Goal: Navigation & Orientation: Find specific page/section

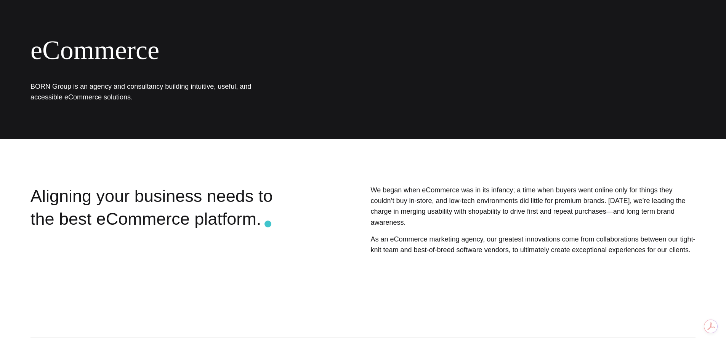
scroll to position [76, 0]
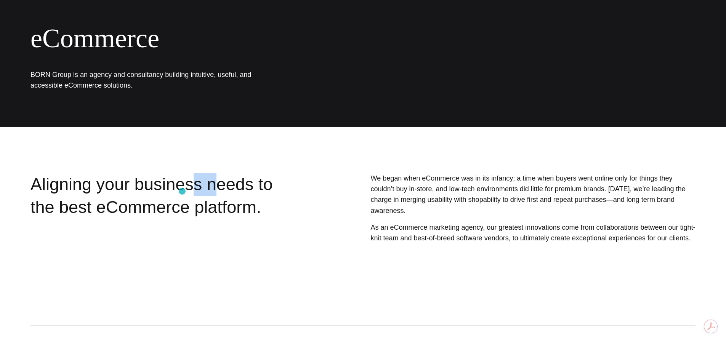
drag, startPoint x: 207, startPoint y: 180, endPoint x: 182, endPoint y: 191, distance: 27.5
click at [182, 191] on div "Aligning your business needs to the best eCommerce platform." at bounding box center [164, 226] width 268 height 107
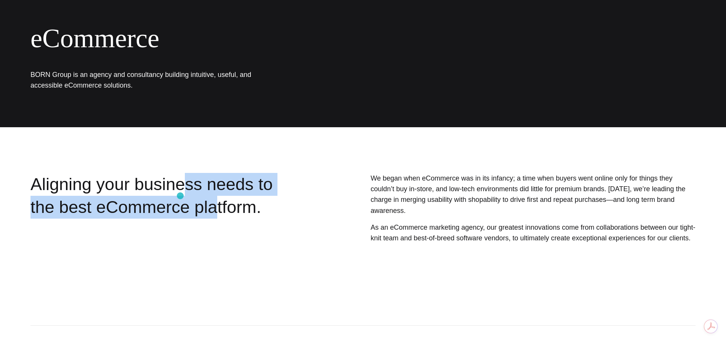
drag, startPoint x: 180, startPoint y: 196, endPoint x: 181, endPoint y: 202, distance: 6.2
click at [180, 197] on div "Aligning your business needs to the best eCommerce platform." at bounding box center [164, 226] width 268 height 107
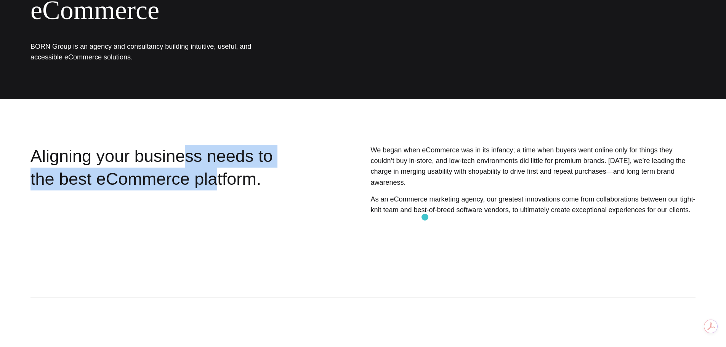
scroll to position [0, 0]
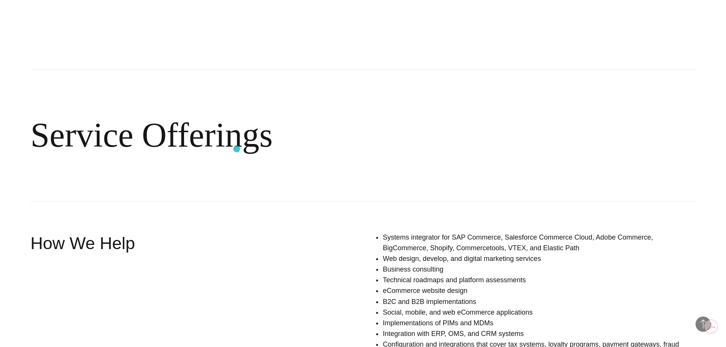
scroll to position [343, 0]
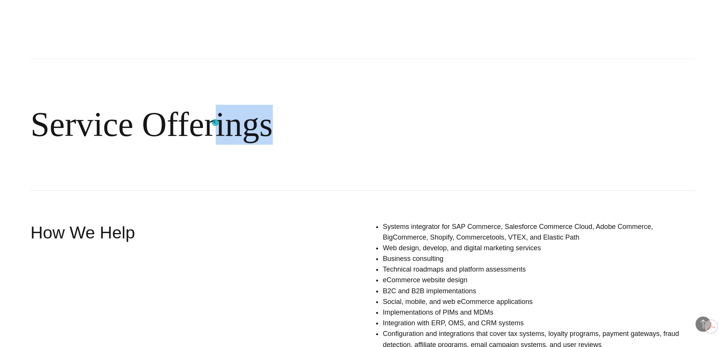
drag, startPoint x: 272, startPoint y: 113, endPoint x: 215, endPoint y: 123, distance: 57.9
click at [215, 123] on h2 "Service Offerings" at bounding box center [362, 125] width 665 height 132
click at [224, 123] on h2 "Service Offerings" at bounding box center [362, 125] width 665 height 132
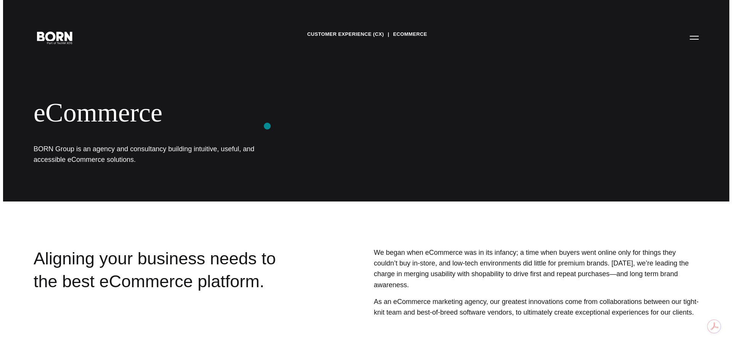
scroll to position [0, 0]
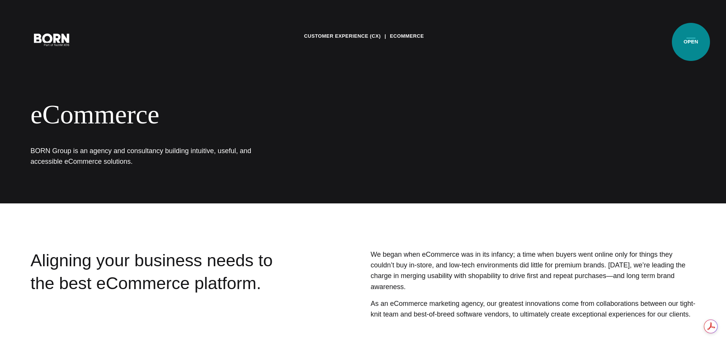
click at [691, 42] on button "Primary Menu" at bounding box center [691, 39] width 18 height 16
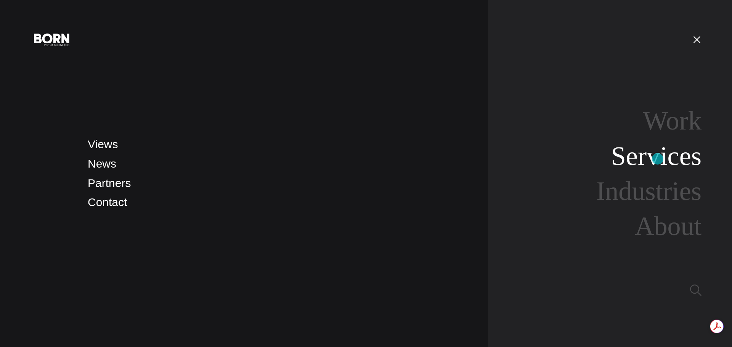
click at [657, 159] on link "Services" at bounding box center [656, 155] width 90 height 29
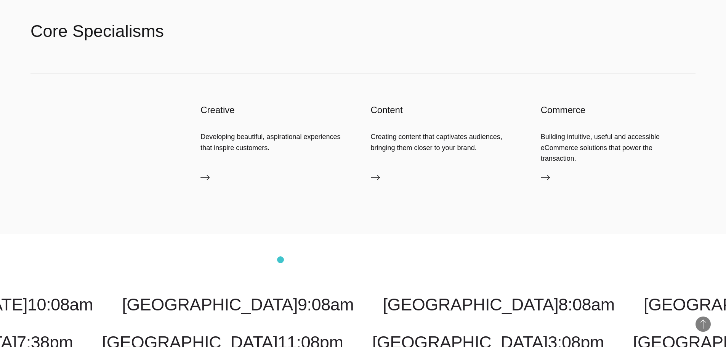
scroll to position [1219, 0]
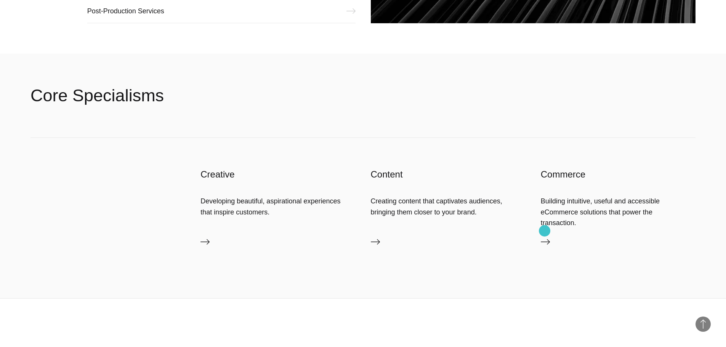
click at [544, 237] on icon at bounding box center [545, 241] width 9 height 9
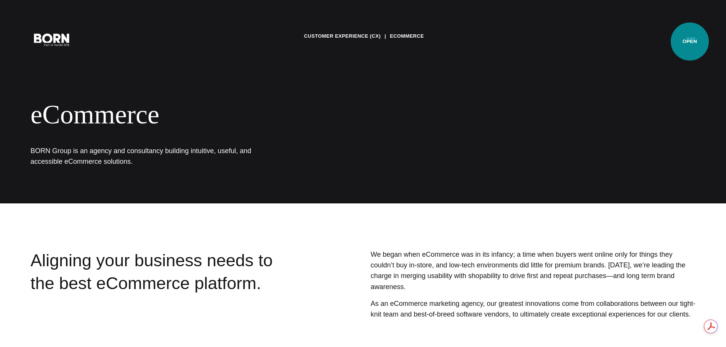
click at [690, 42] on button "Primary Menu" at bounding box center [691, 39] width 18 height 16
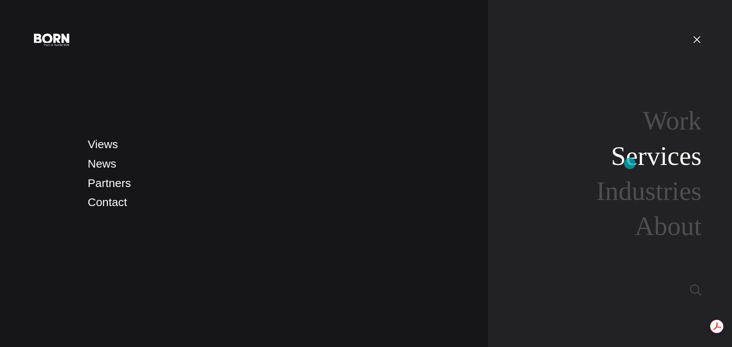
click at [629, 163] on link "Services" at bounding box center [656, 155] width 90 height 29
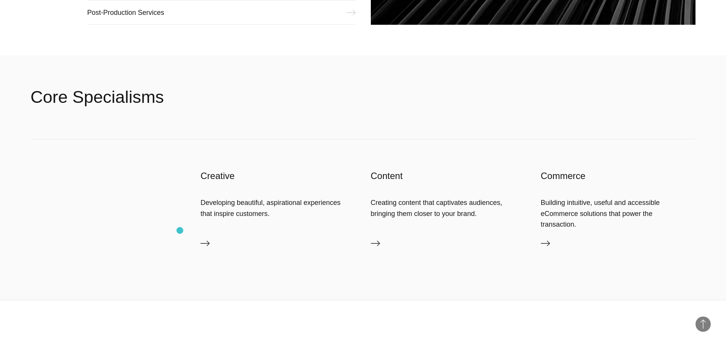
scroll to position [1219, 0]
